Goal: Task Accomplishment & Management: Use online tool/utility

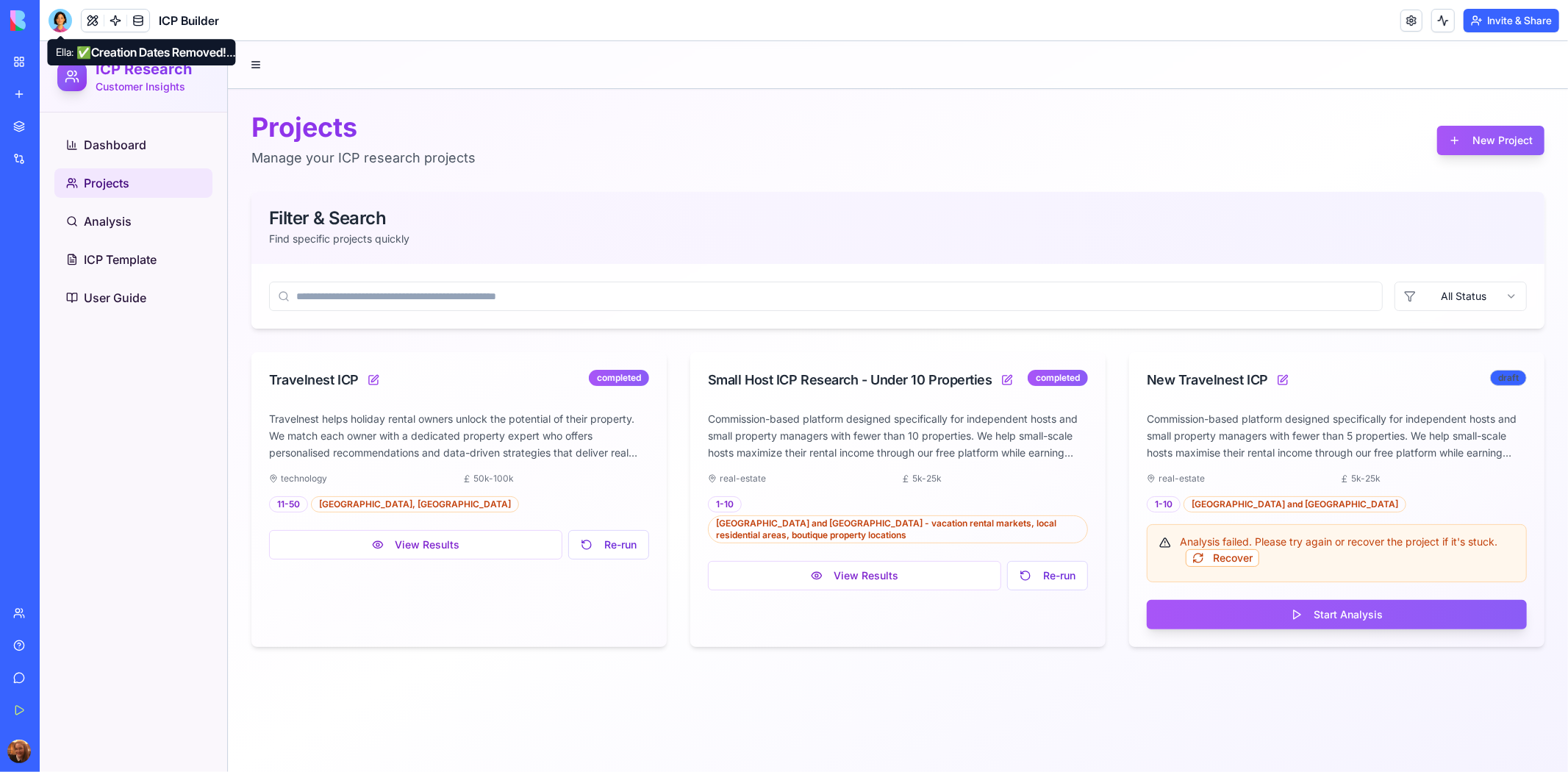
click at [55, 23] on div at bounding box center [60, 21] width 24 height 24
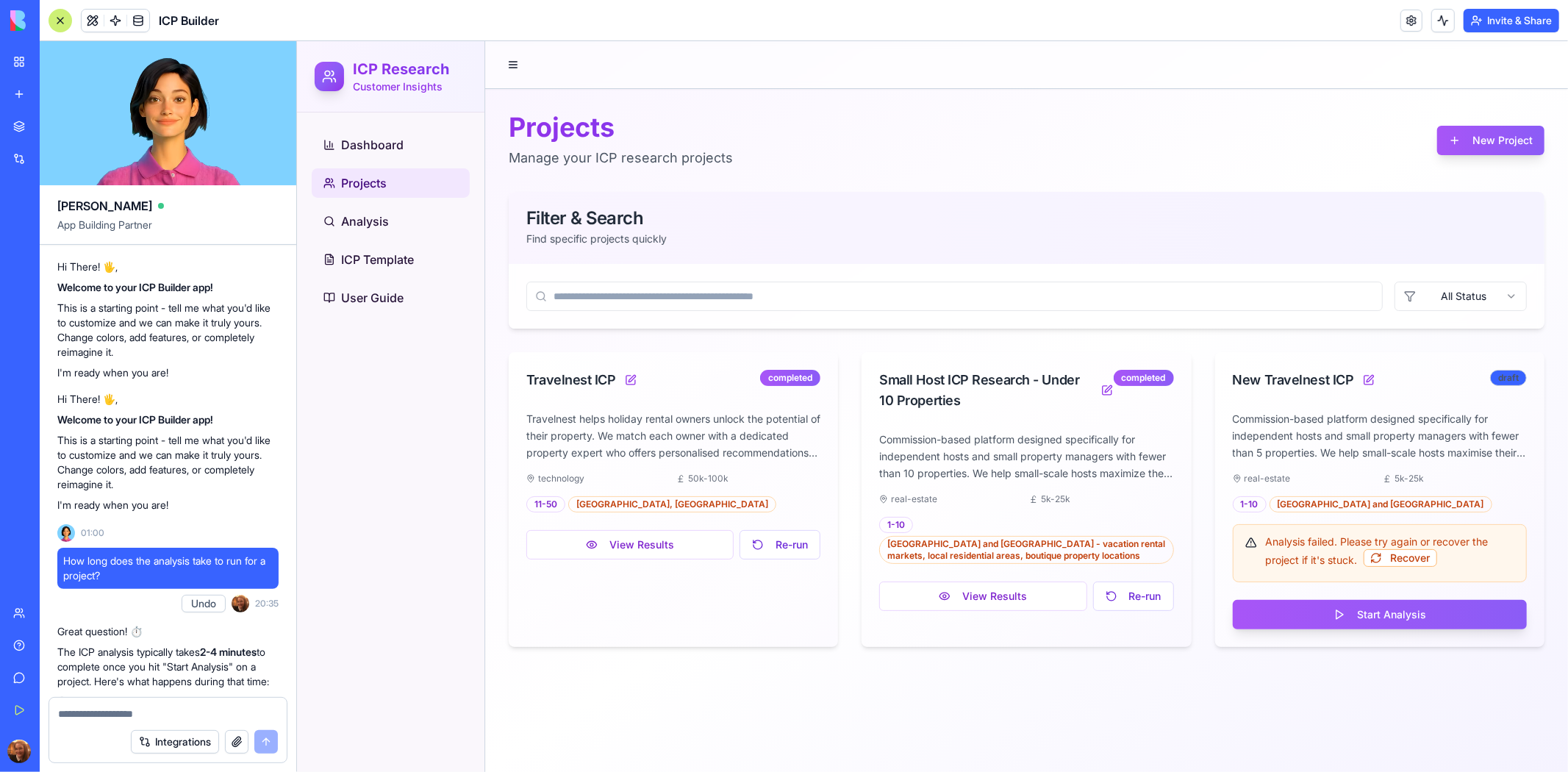
scroll to position [53218, 0]
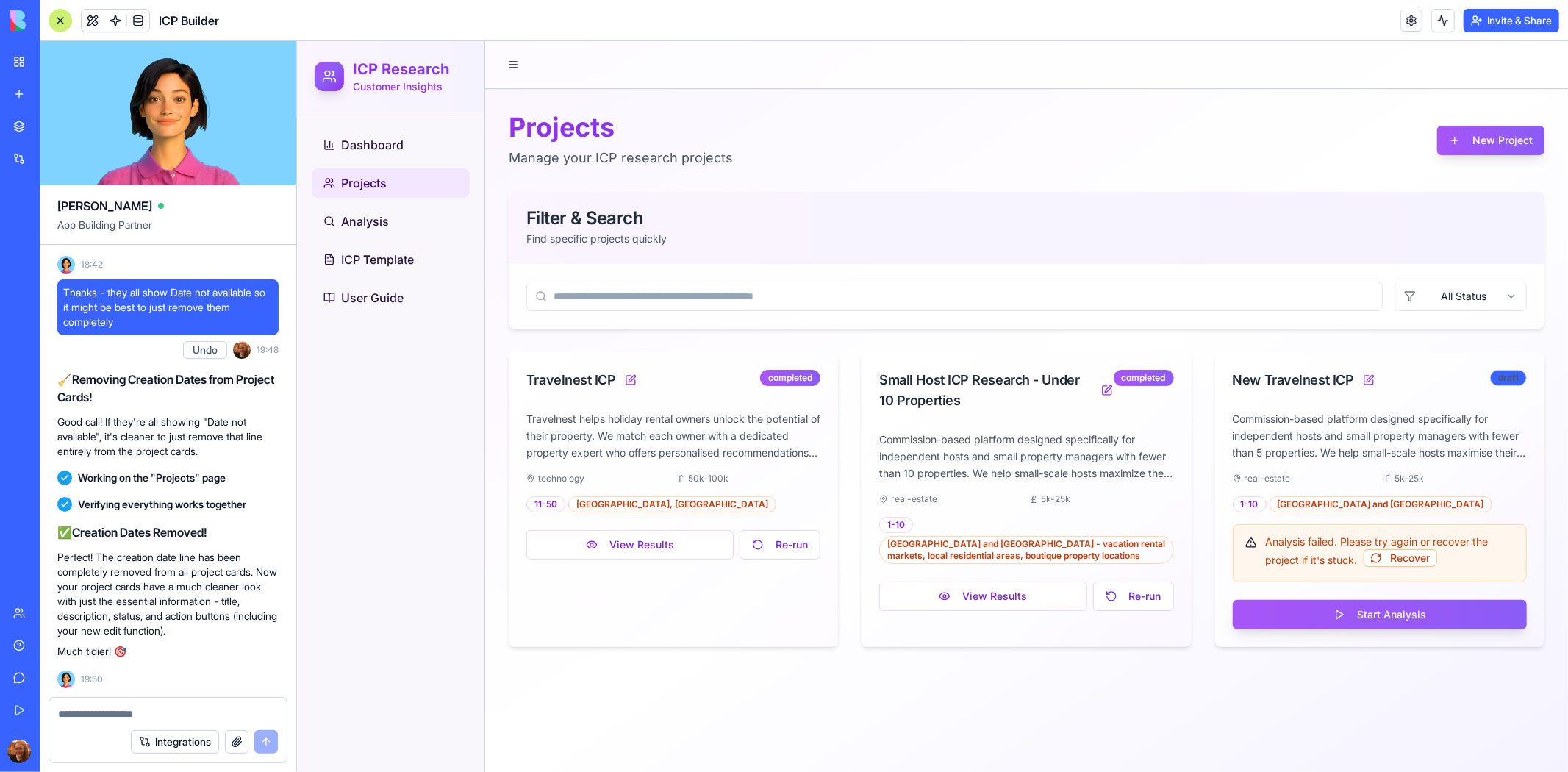
click at [148, 715] on textarea at bounding box center [168, 714] width 220 height 15
click at [121, 708] on textarea at bounding box center [168, 714] width 220 height 15
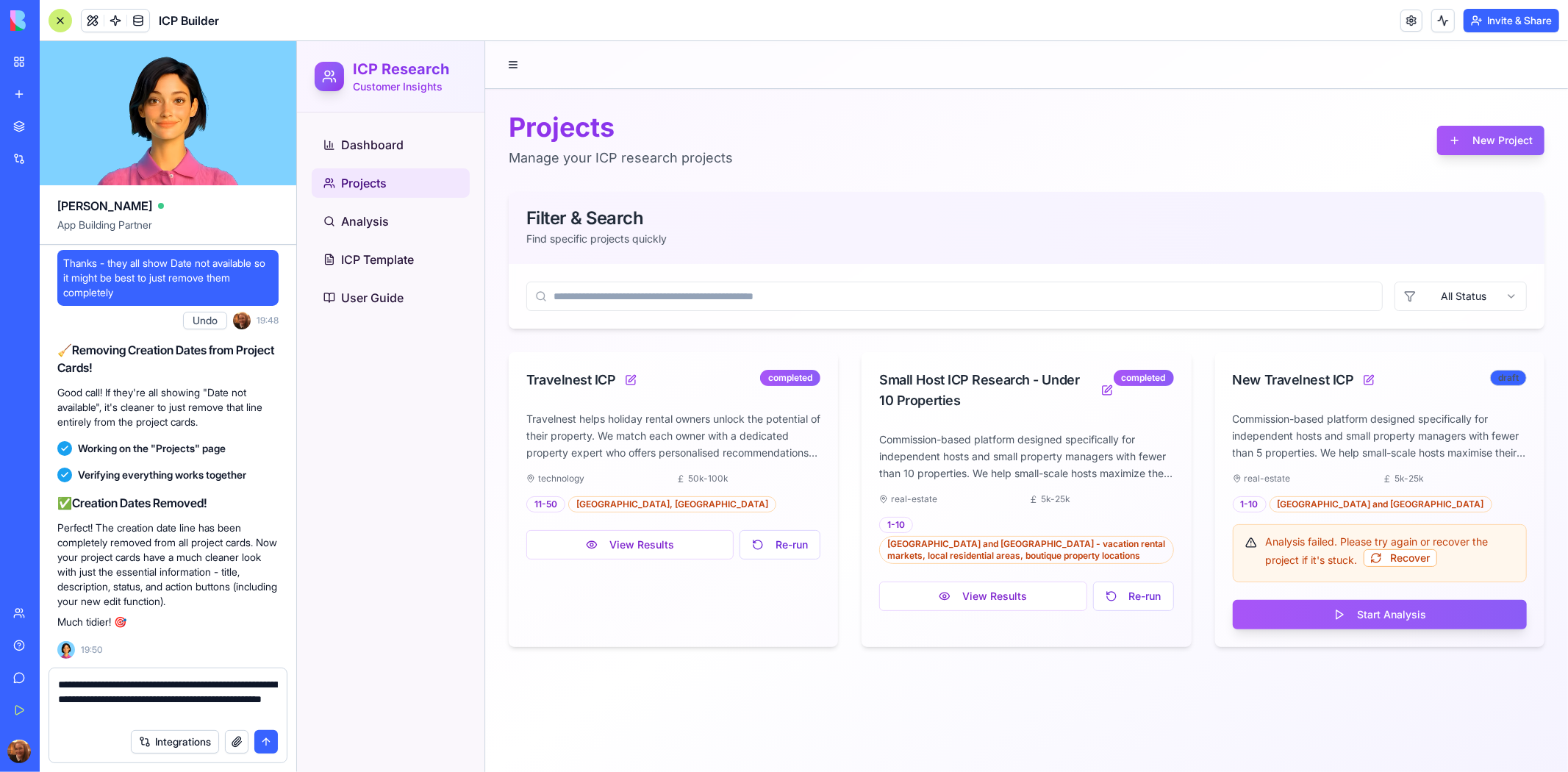
type textarea "**********"
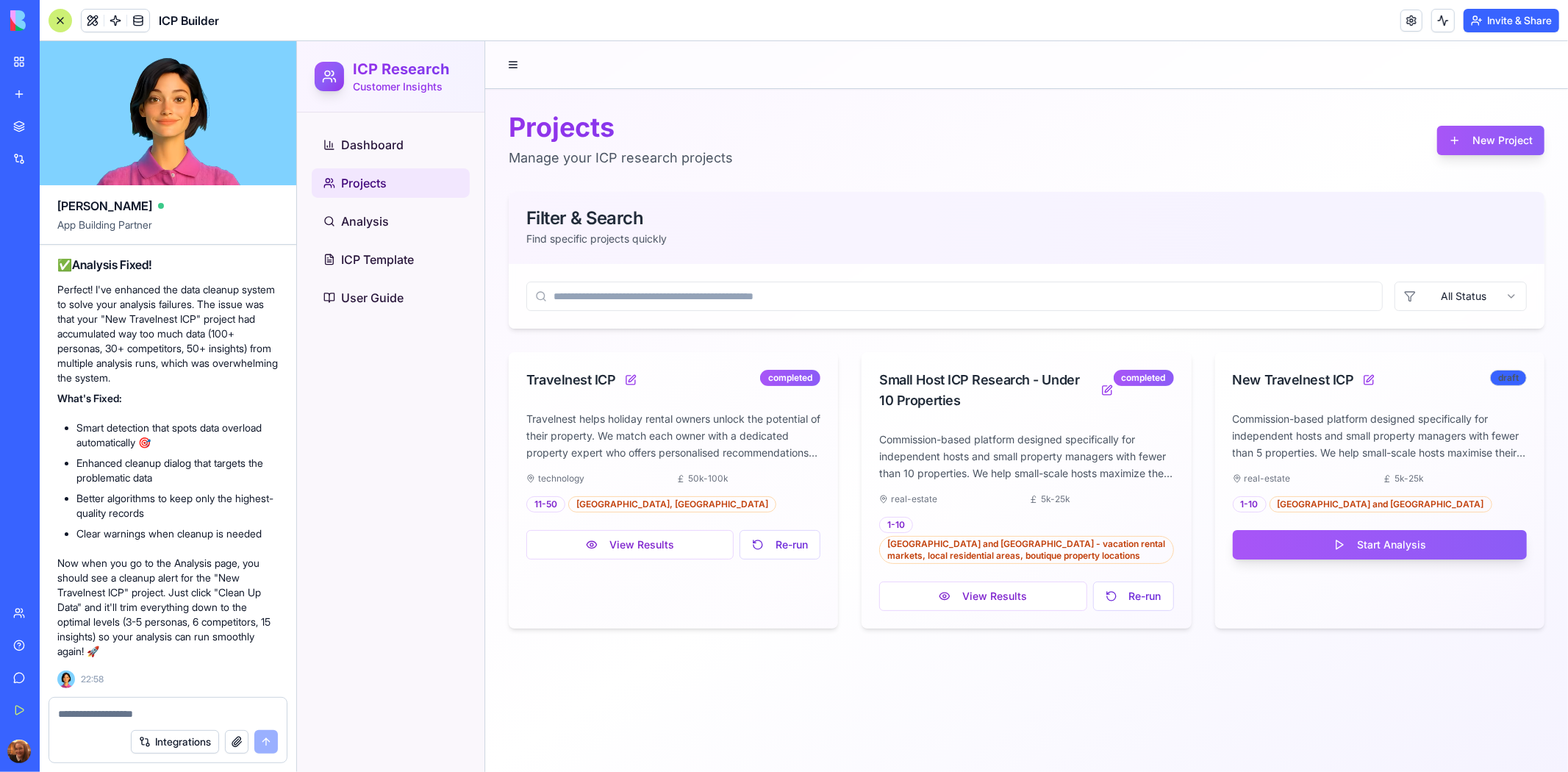
scroll to position [54394, 0]
click at [434, 208] on link "Analysis" at bounding box center [389, 221] width 158 height 30
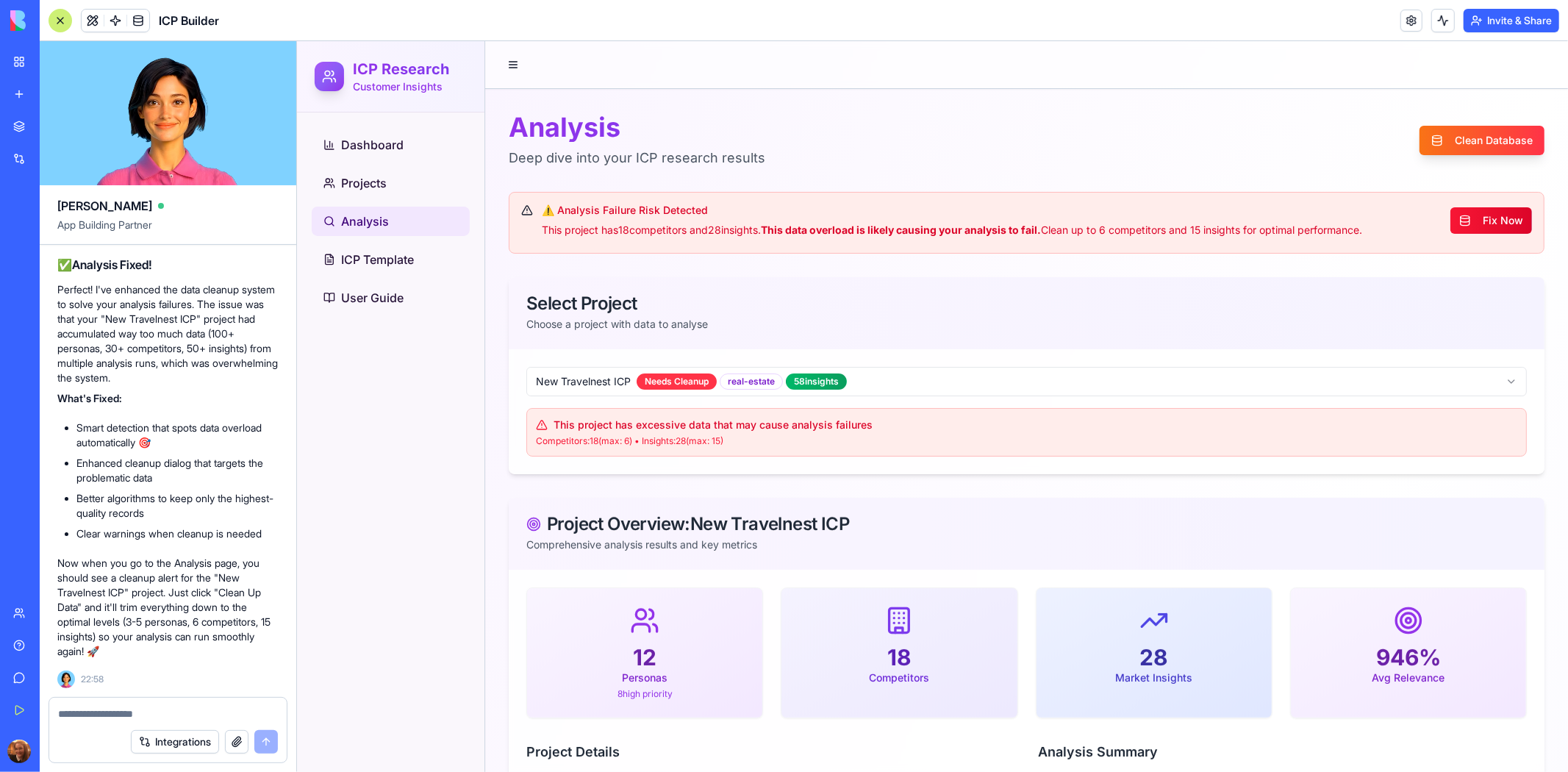
click at [1478, 213] on button "Fix Now" at bounding box center [1490, 220] width 82 height 27
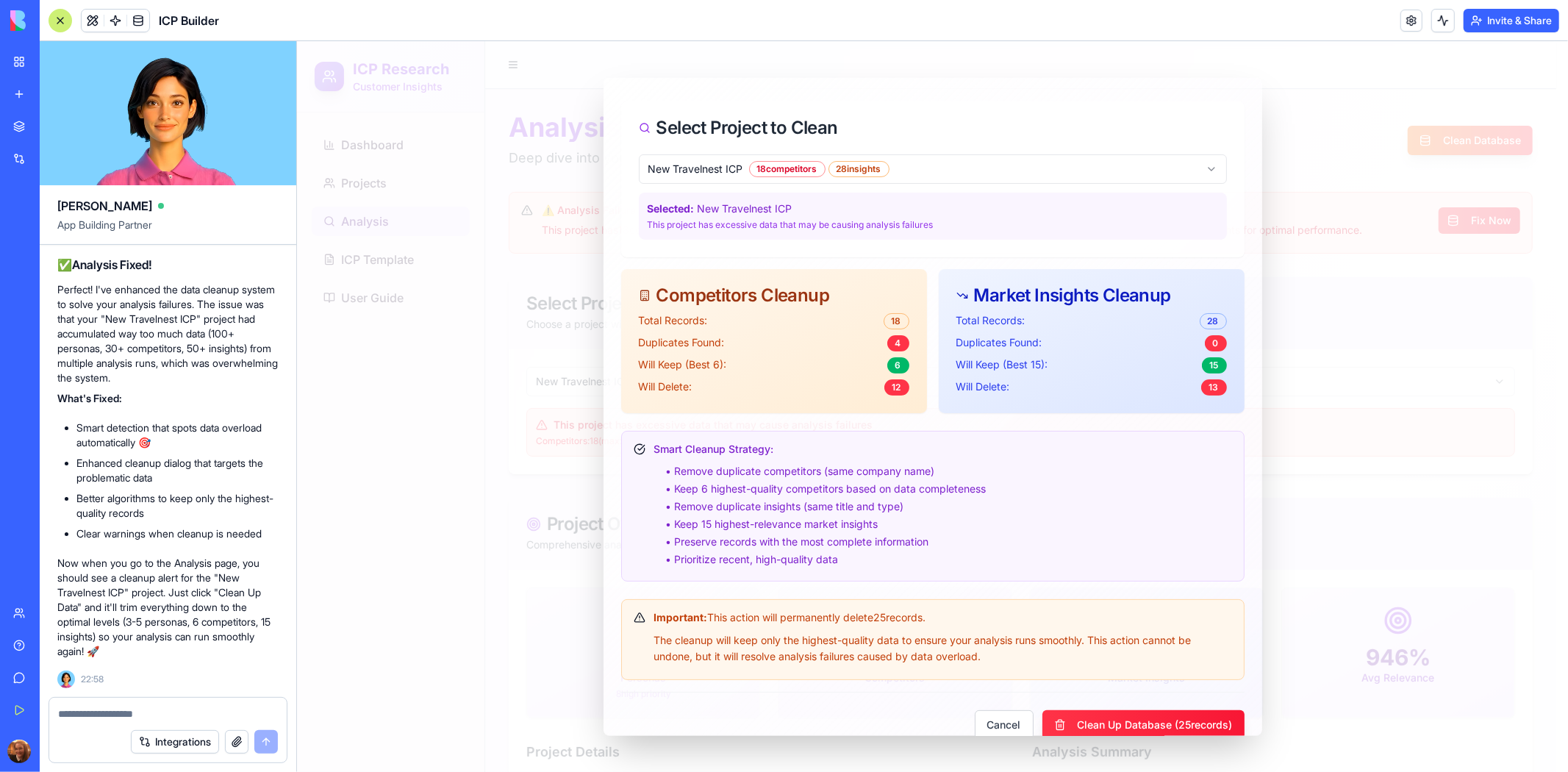
scroll to position [79, 0]
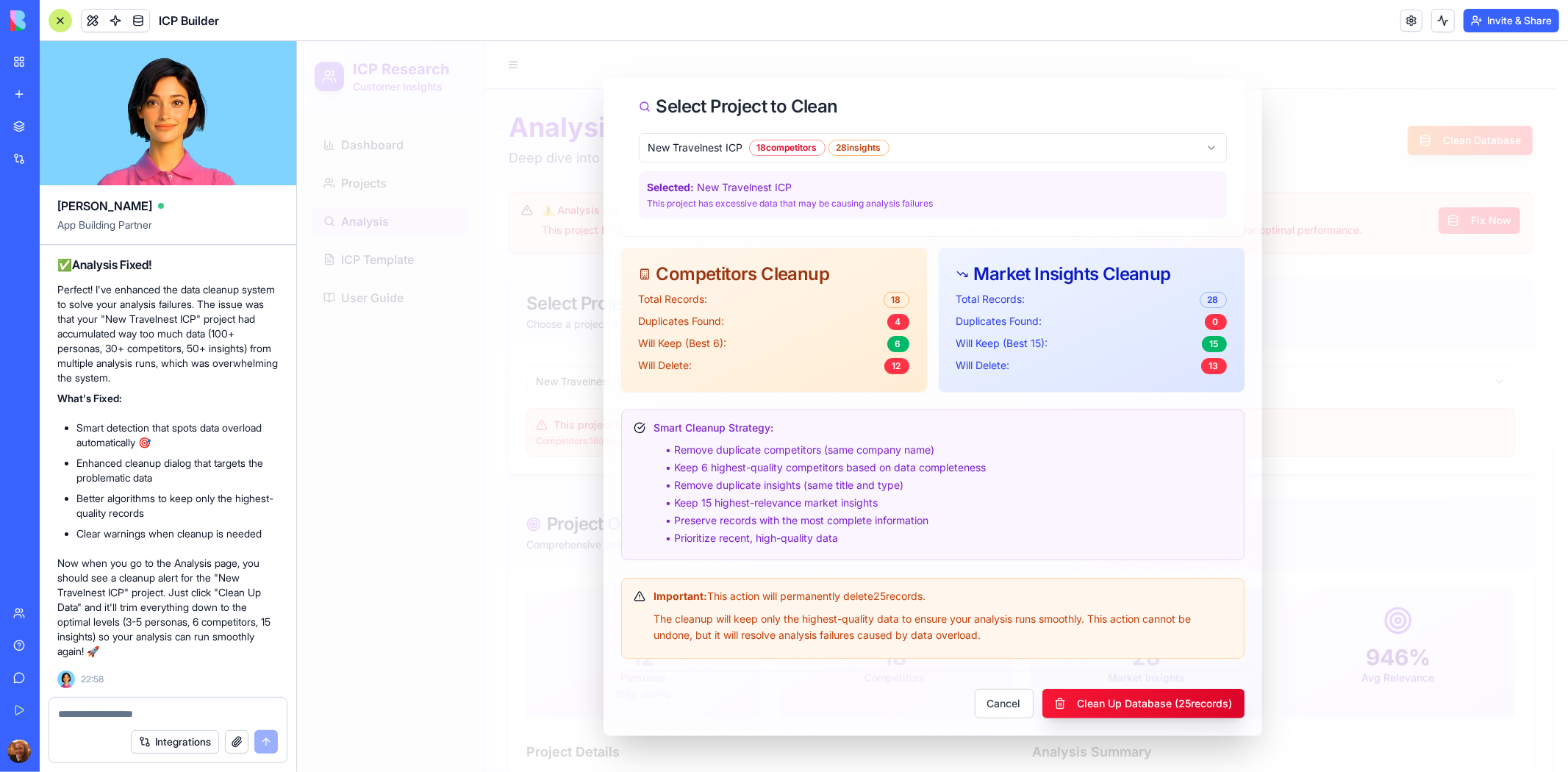
click at [1147, 701] on button "Clean Up Database ( 25 records)" at bounding box center [1143, 703] width 202 height 30
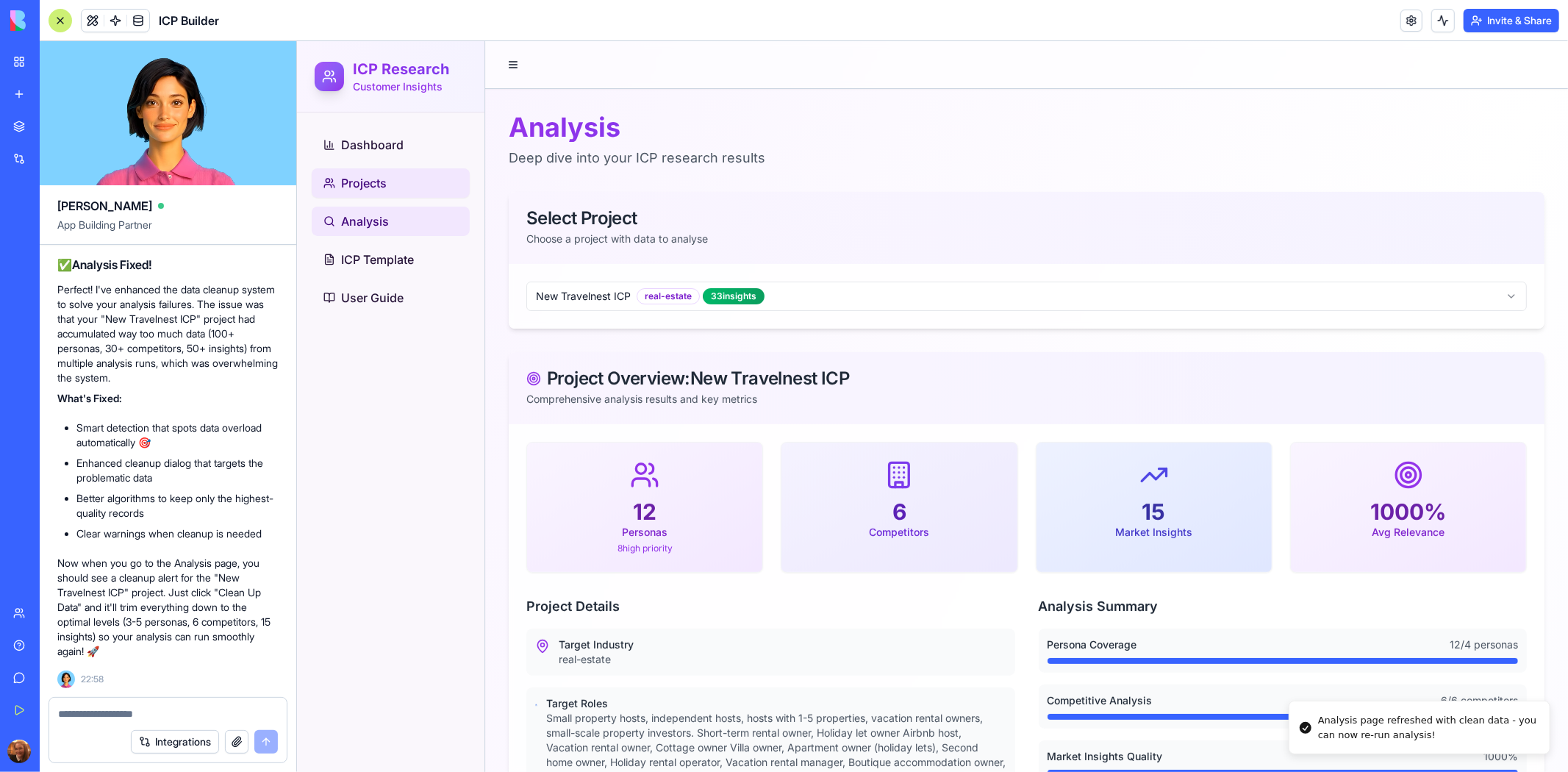
click at [359, 176] on span "Projects" at bounding box center [363, 182] width 46 height 18
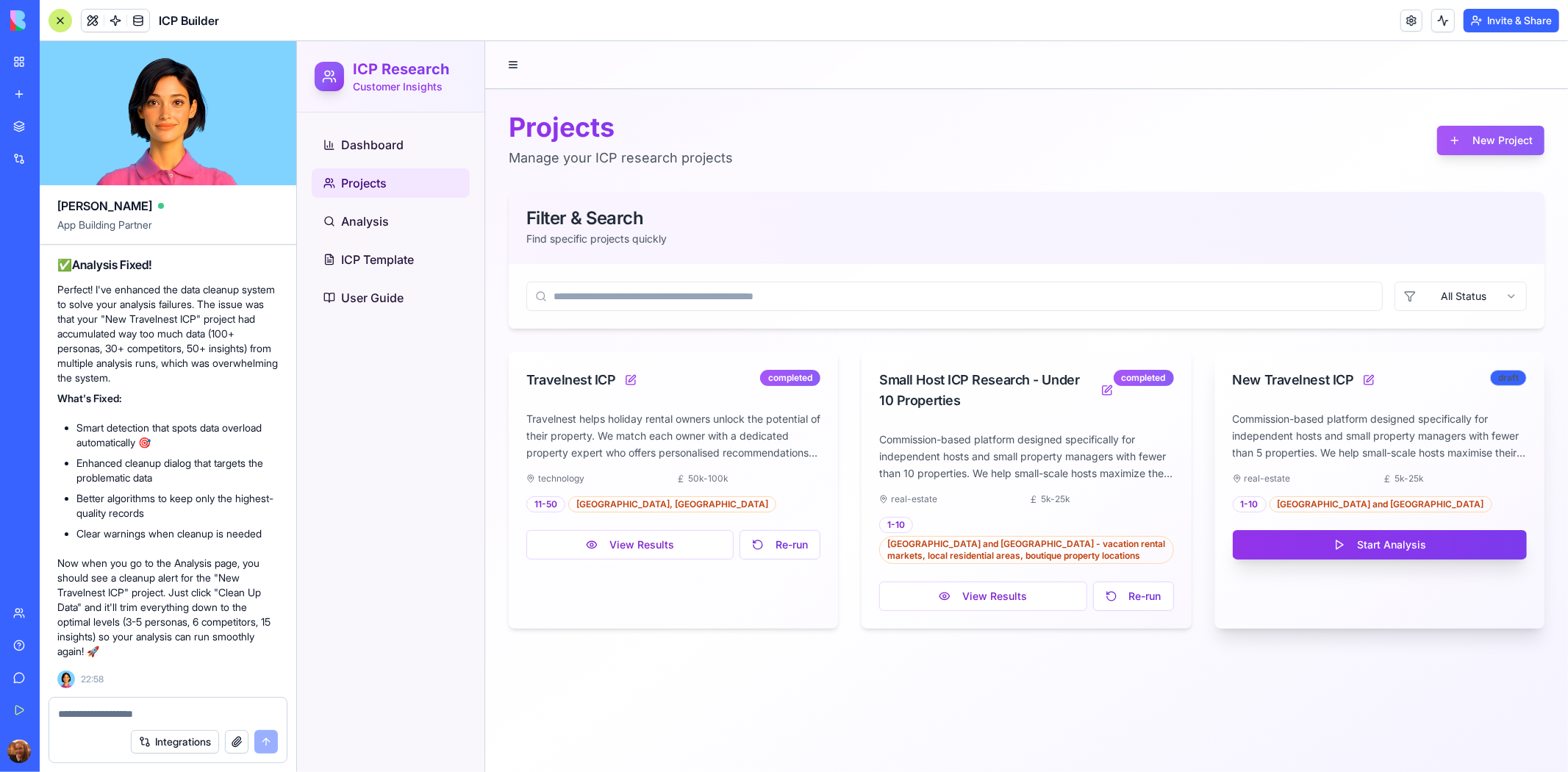
click at [1356, 550] on button "Start Analysis" at bounding box center [1379, 544] width 294 height 30
